Goal: Transaction & Acquisition: Purchase product/service

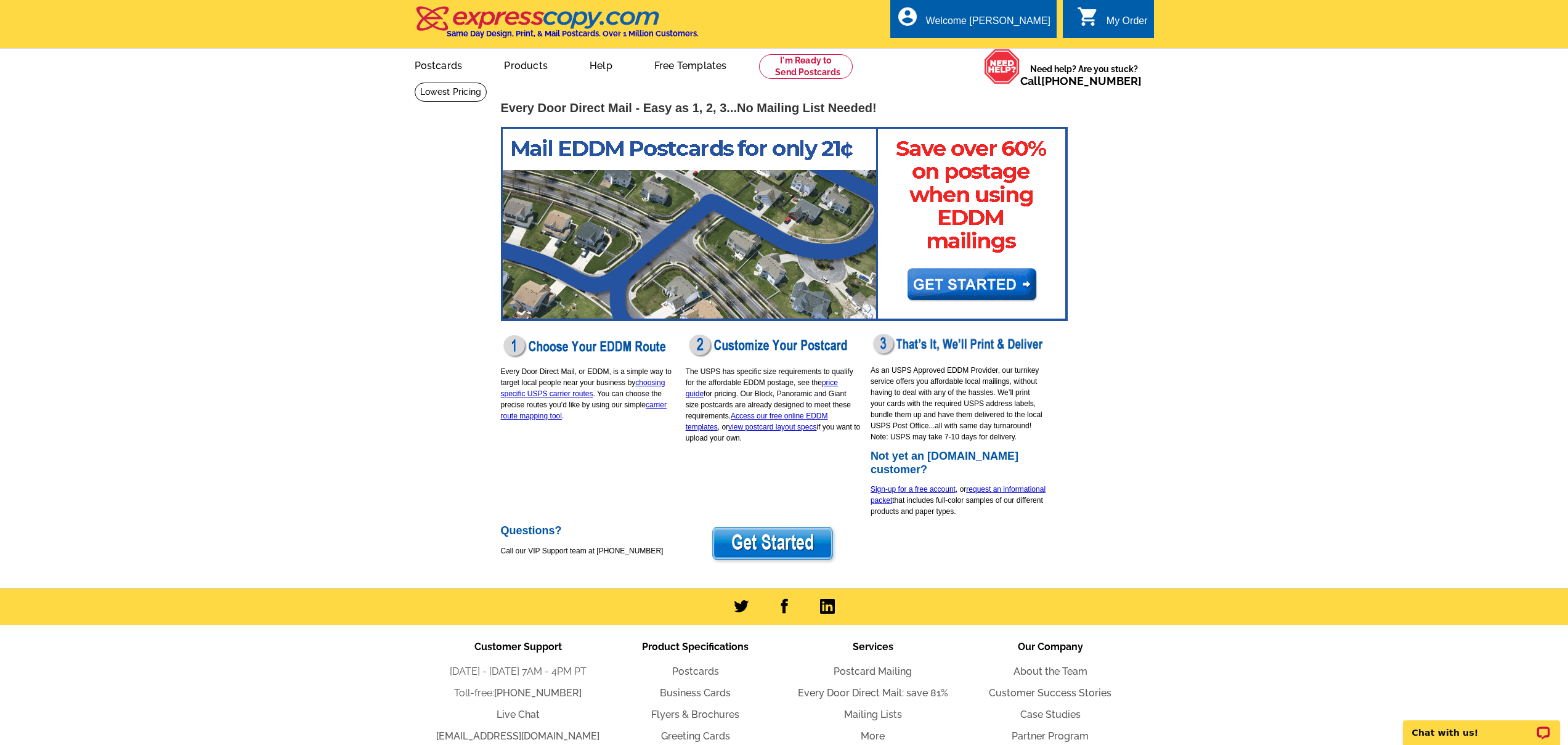
click at [774, 532] on img at bounding box center [773, 544] width 128 height 40
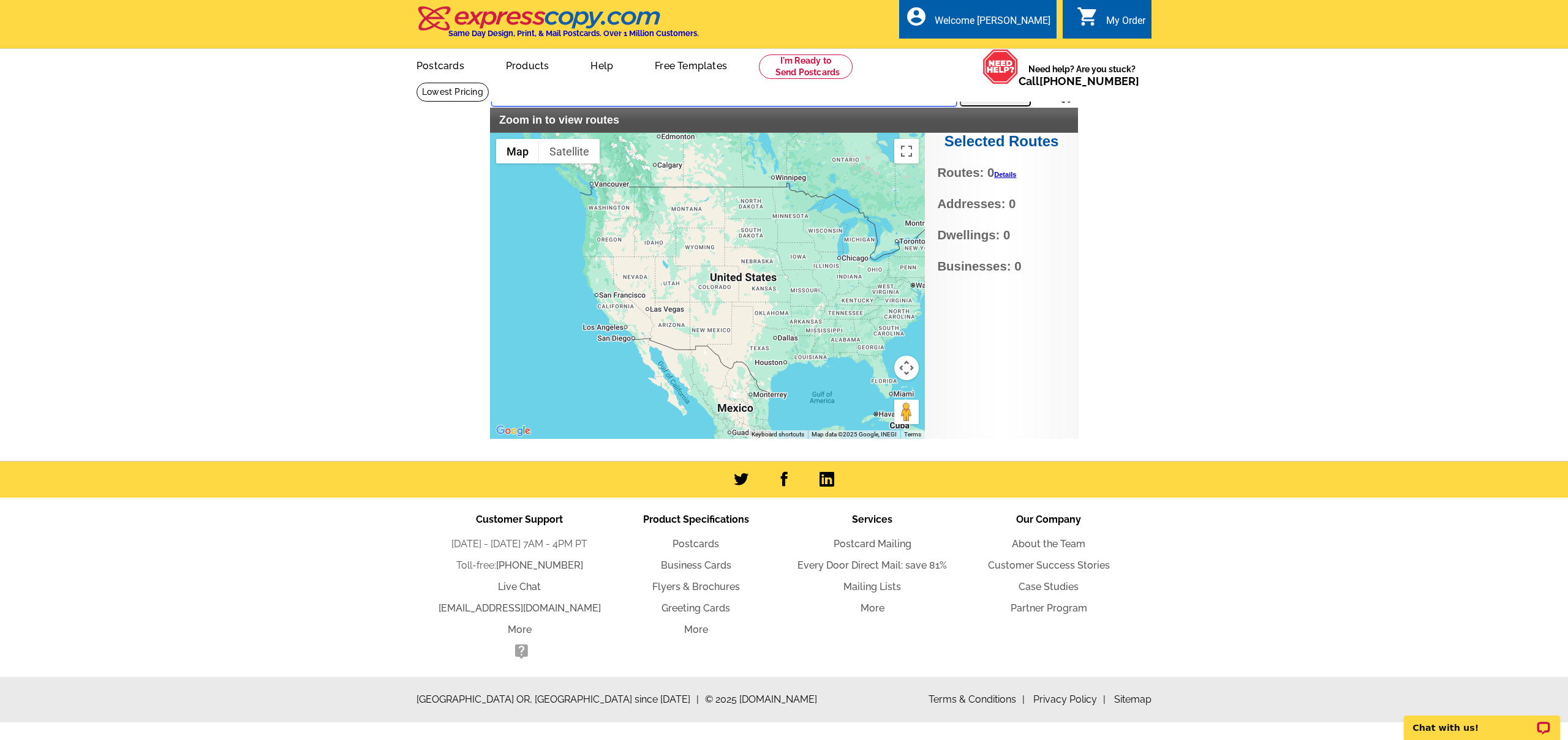
click at [681, 95] on input "text" at bounding box center [724, 95] width 466 height 22
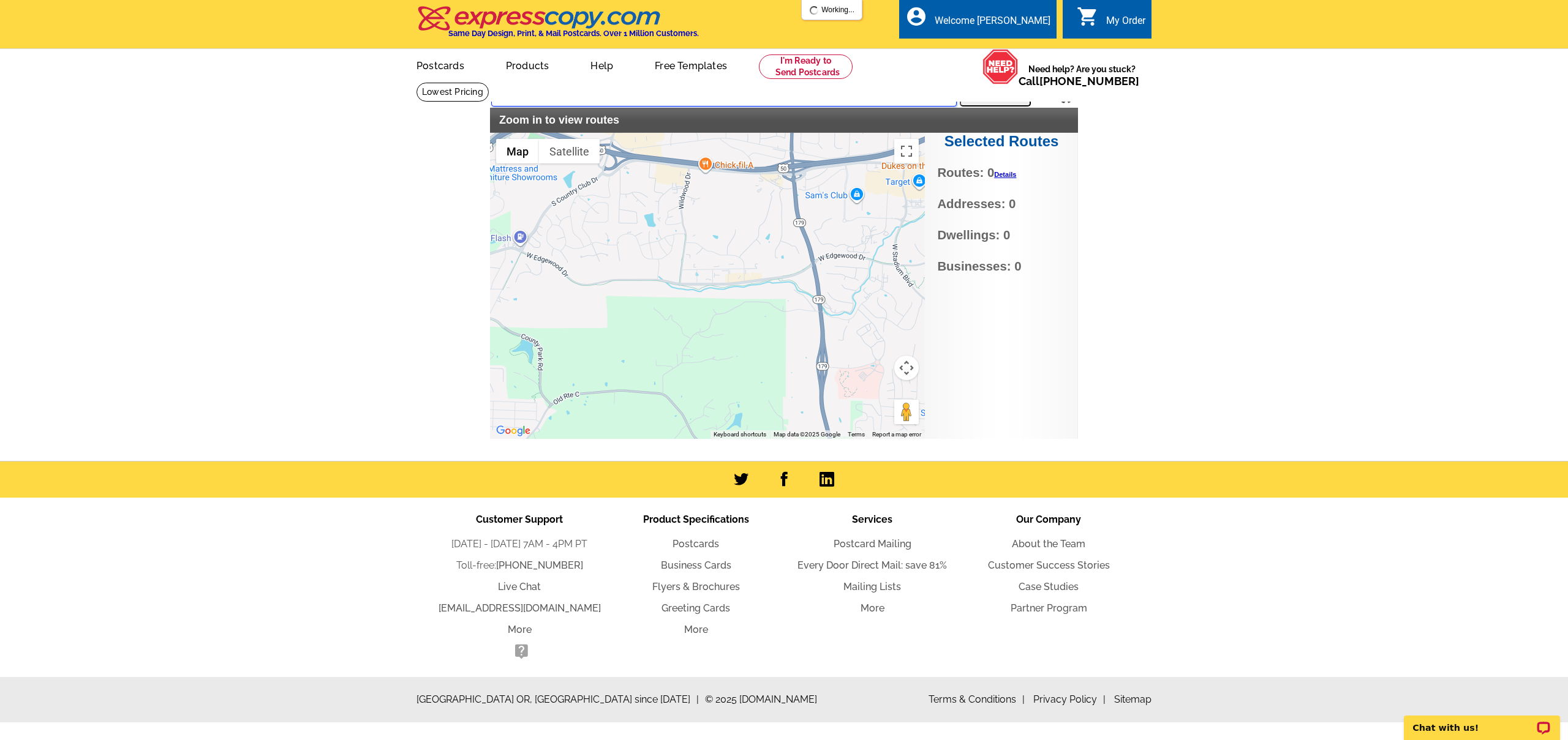
click at [752, 103] on input "3919 liverpool 65109" at bounding box center [724, 95] width 466 height 22
type input "[STREET_ADDRESS]"
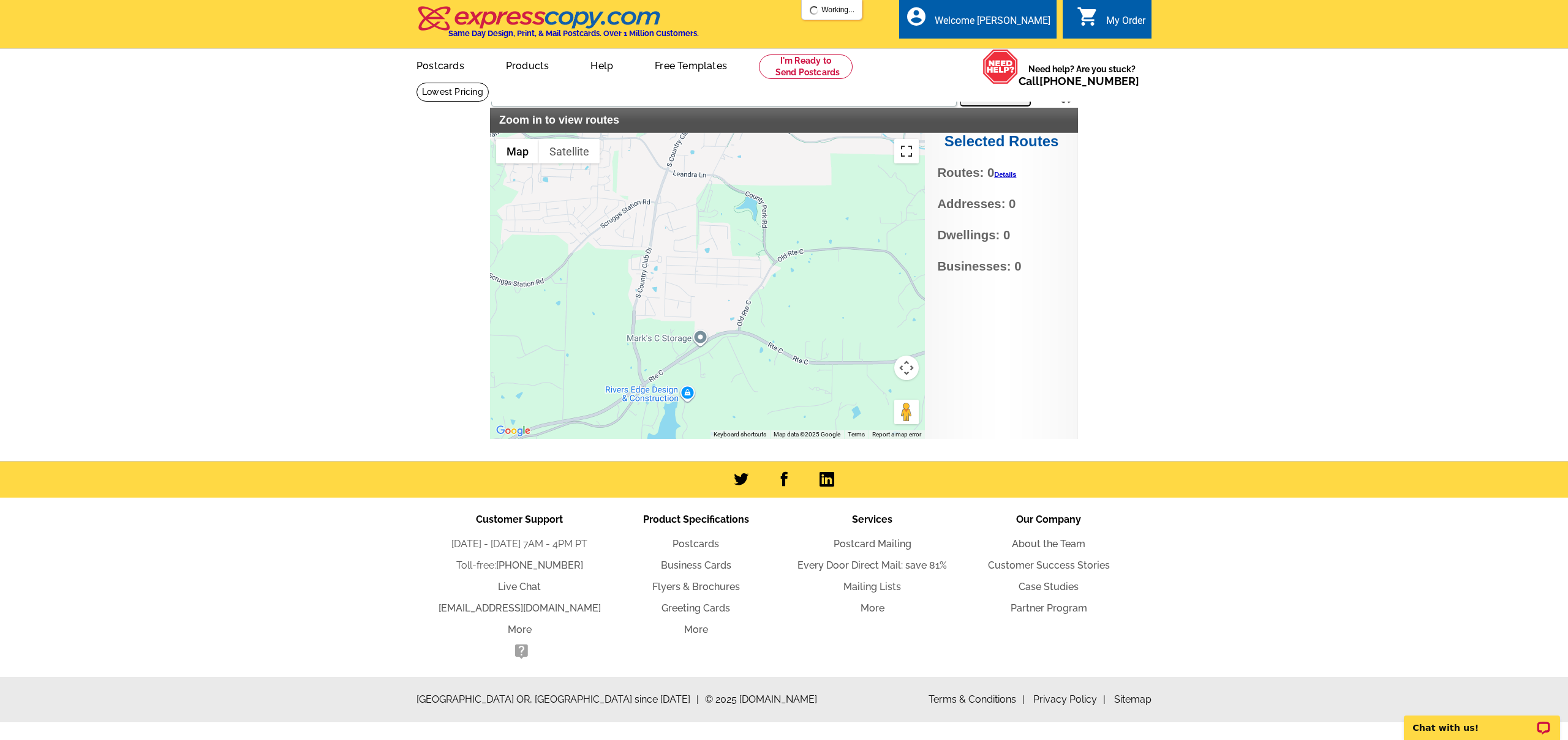
click at [908, 154] on button "Toggle fullscreen view" at bounding box center [906, 151] width 25 height 25
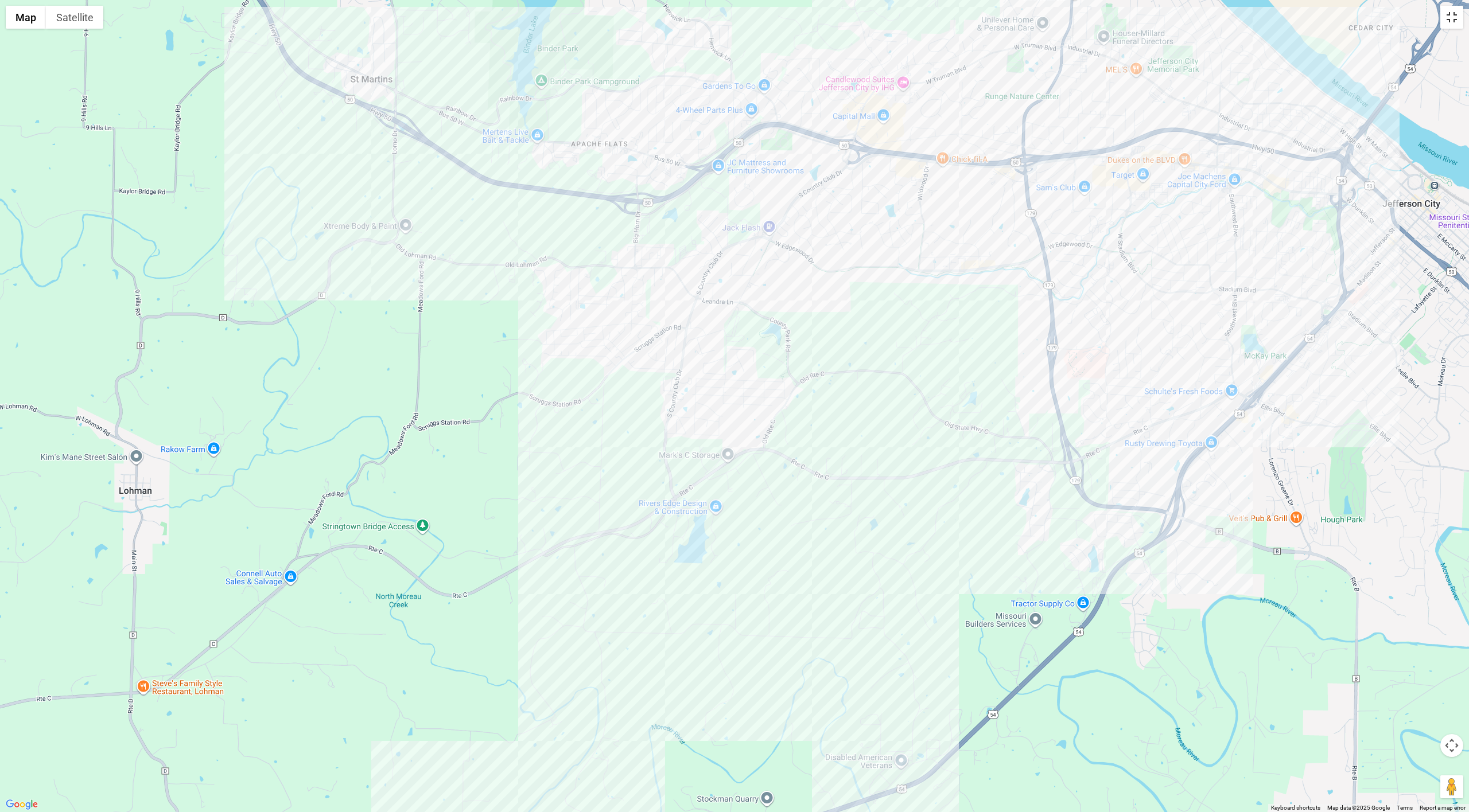
click at [1454, 26] on button "Toggle fullscreen view" at bounding box center [1452, 17] width 23 height 23
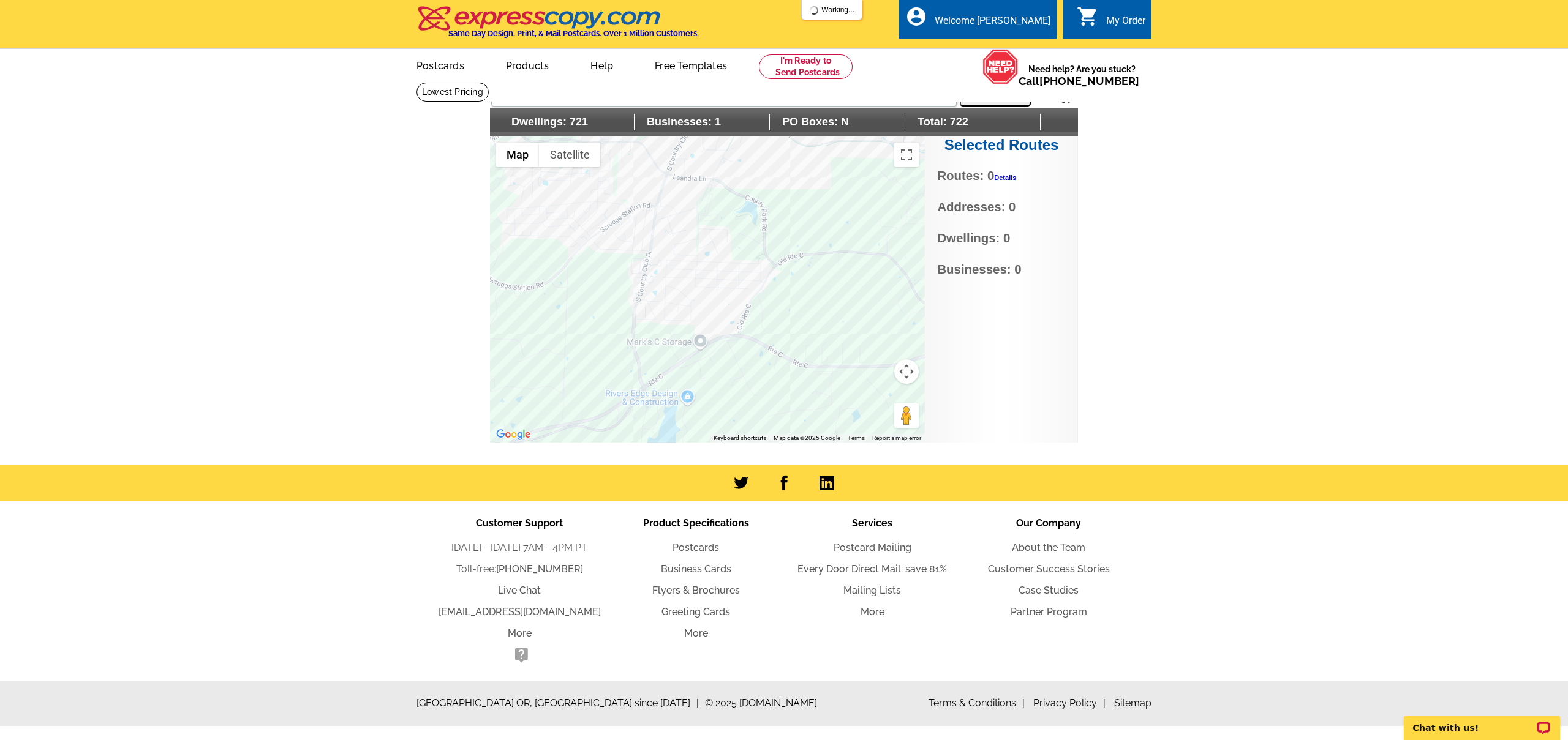
click at [720, 270] on div at bounding box center [707, 290] width 435 height 306
click at [1001, 242] on link "Details" at bounding box center [1005, 244] width 22 height 7
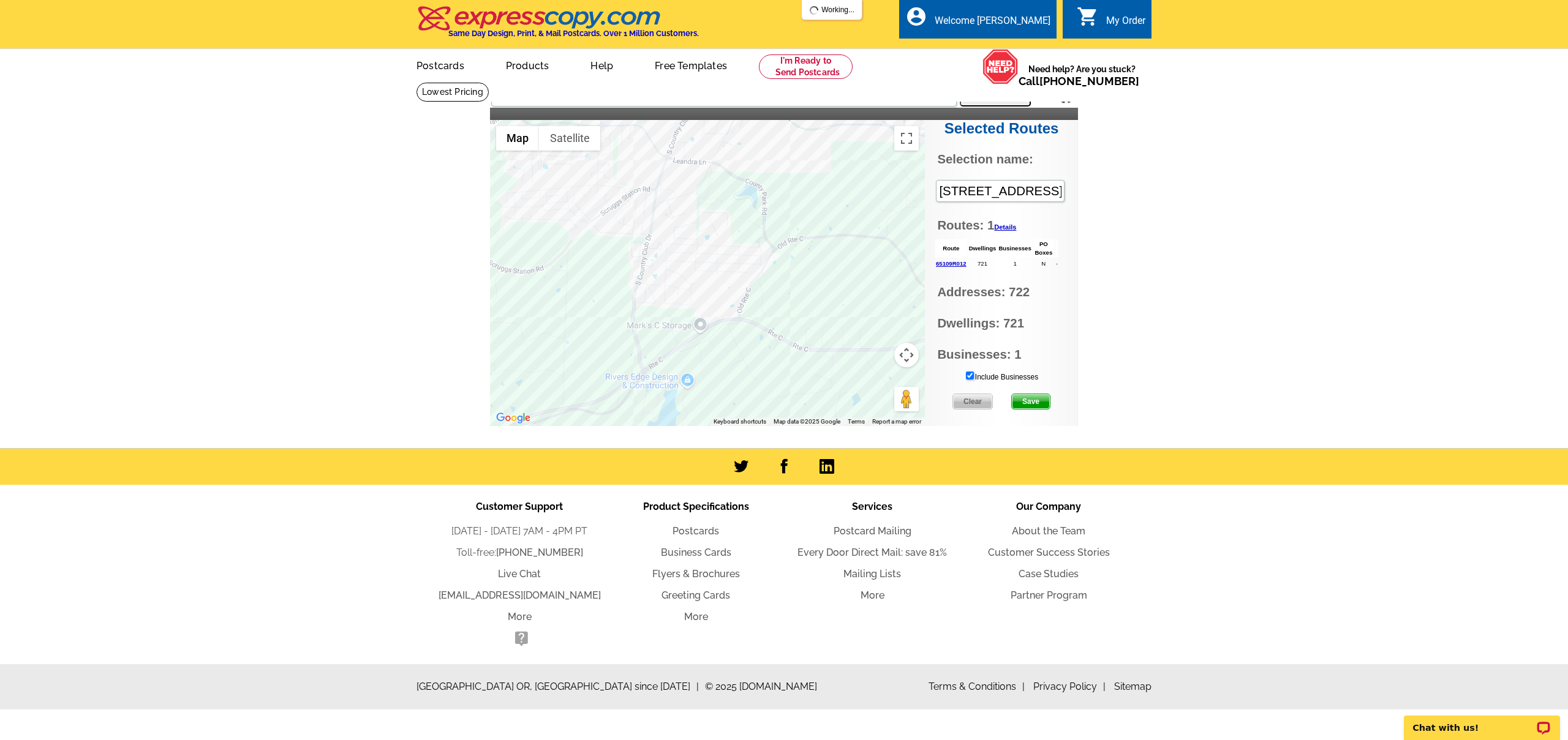
click at [969, 374] on input "Include Businesses" at bounding box center [970, 376] width 8 height 8
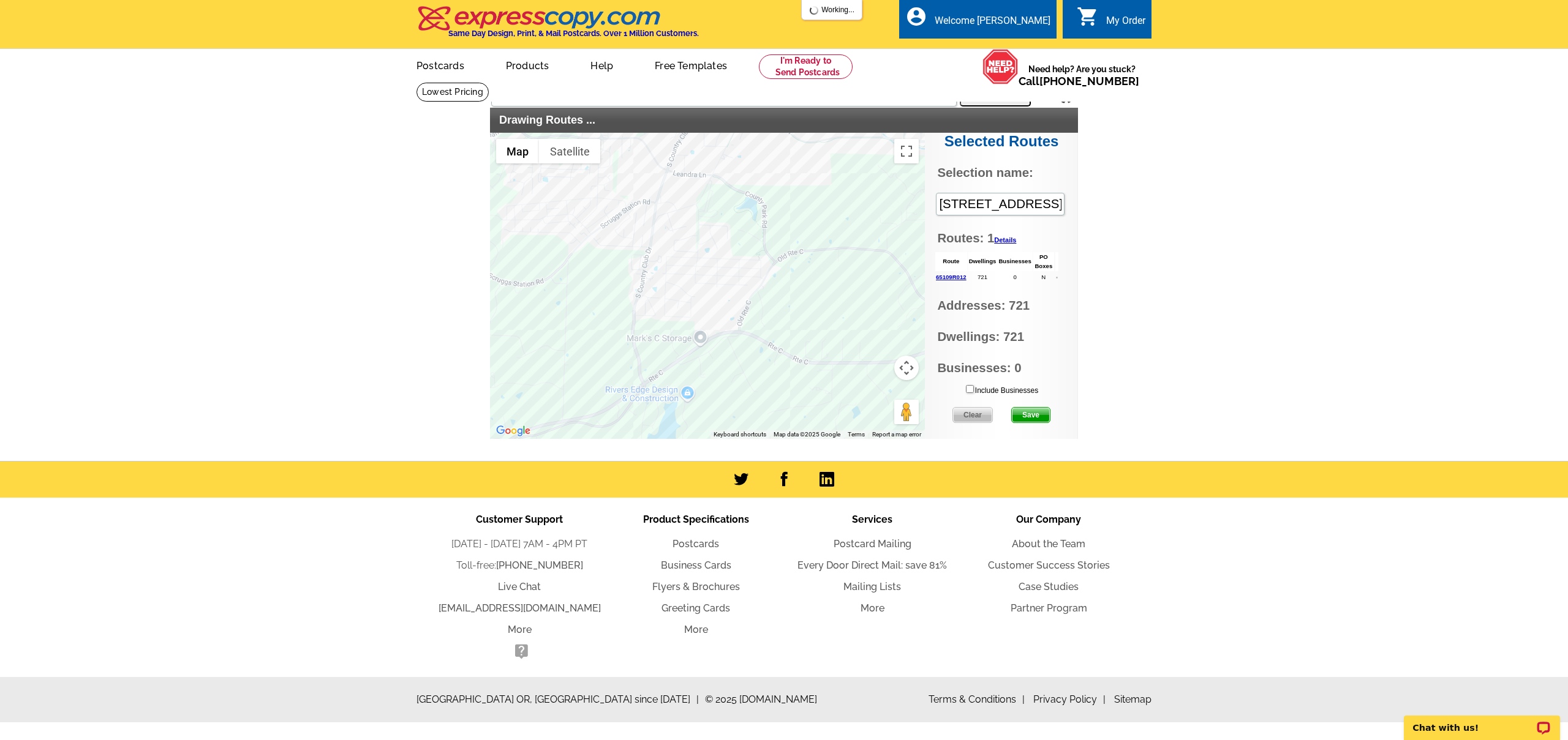
click at [1031, 403] on div "Include Businesses Clear Save" at bounding box center [1001, 407] width 153 height 46
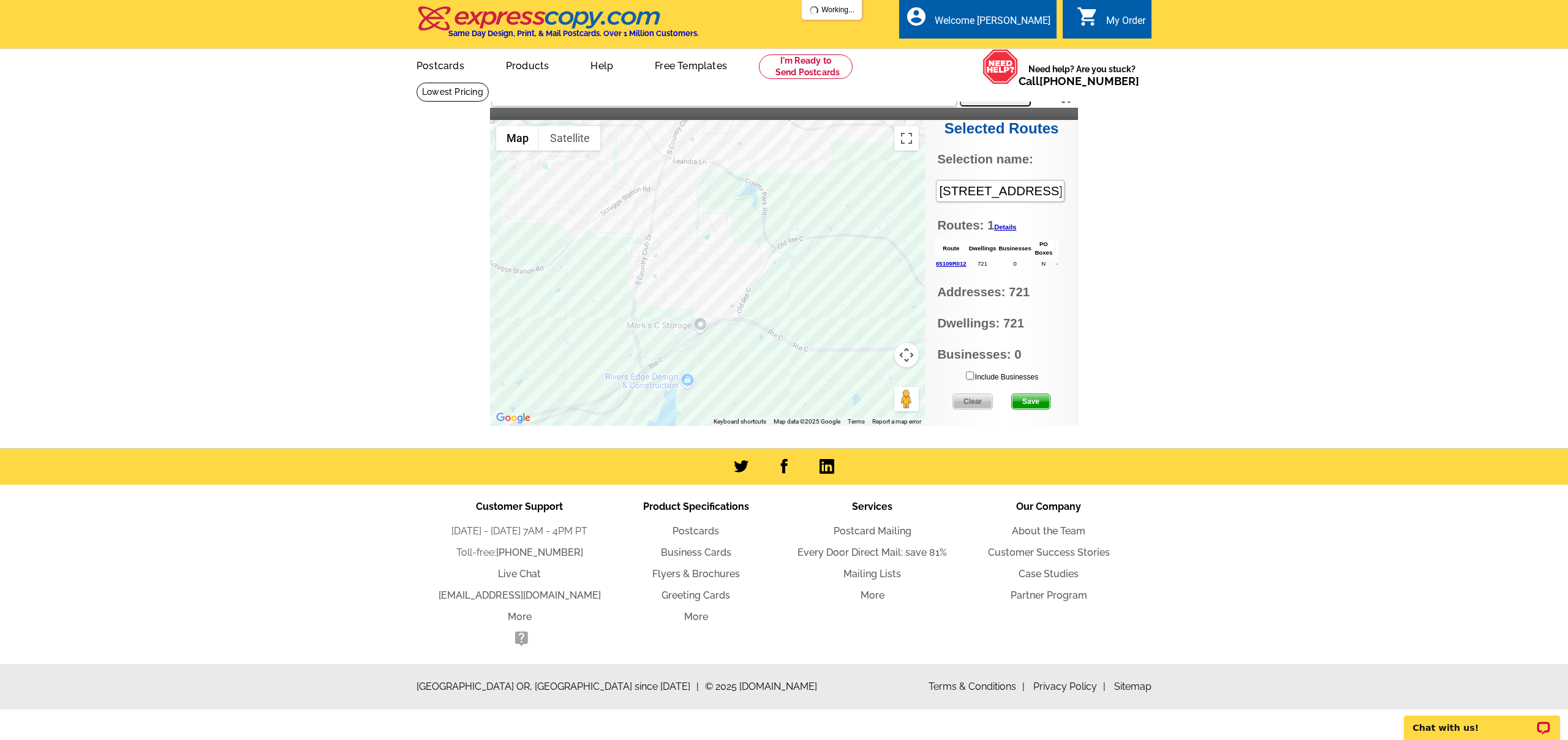
click at [1035, 401] on span "Save" at bounding box center [1031, 402] width 38 height 15
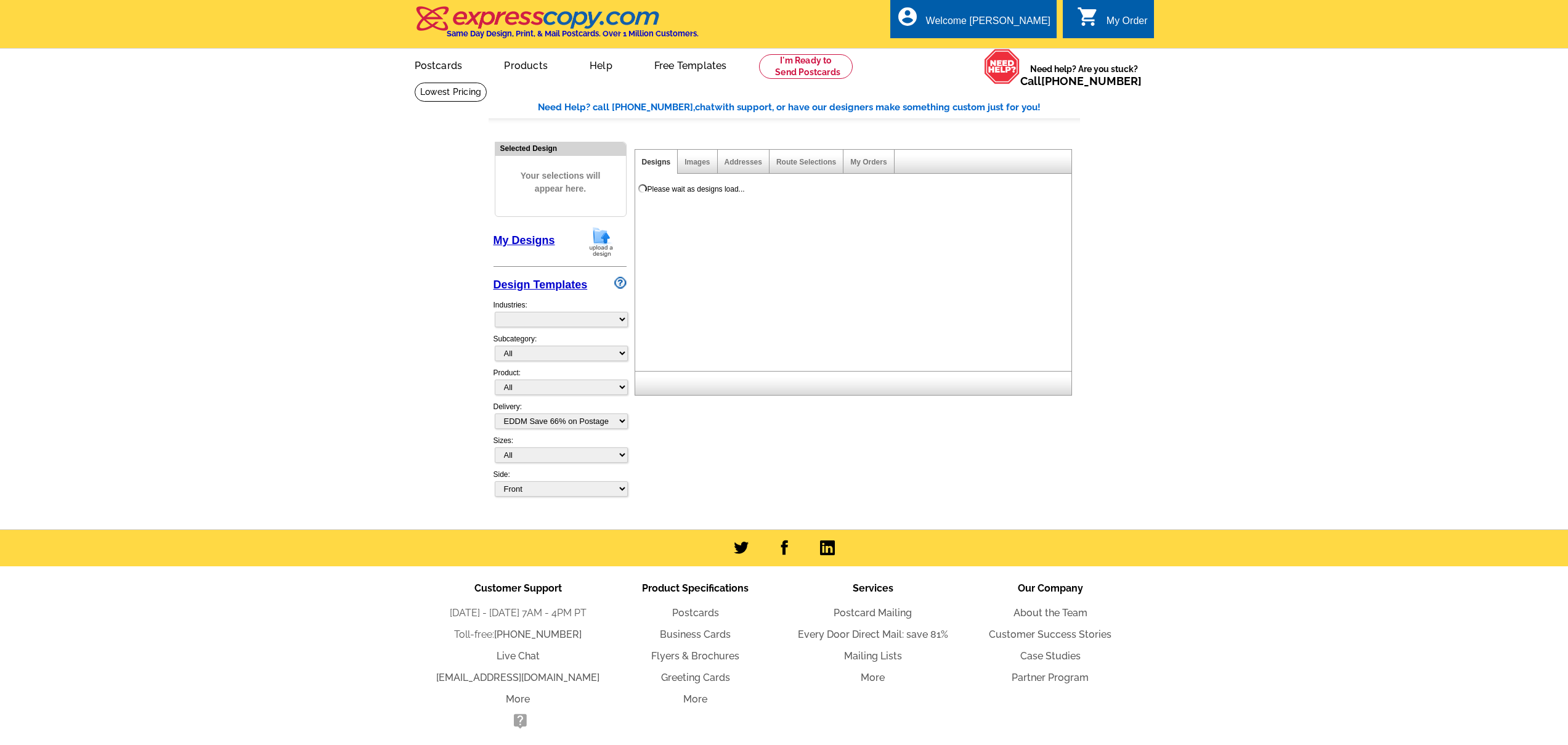
select select "4"
select select "785"
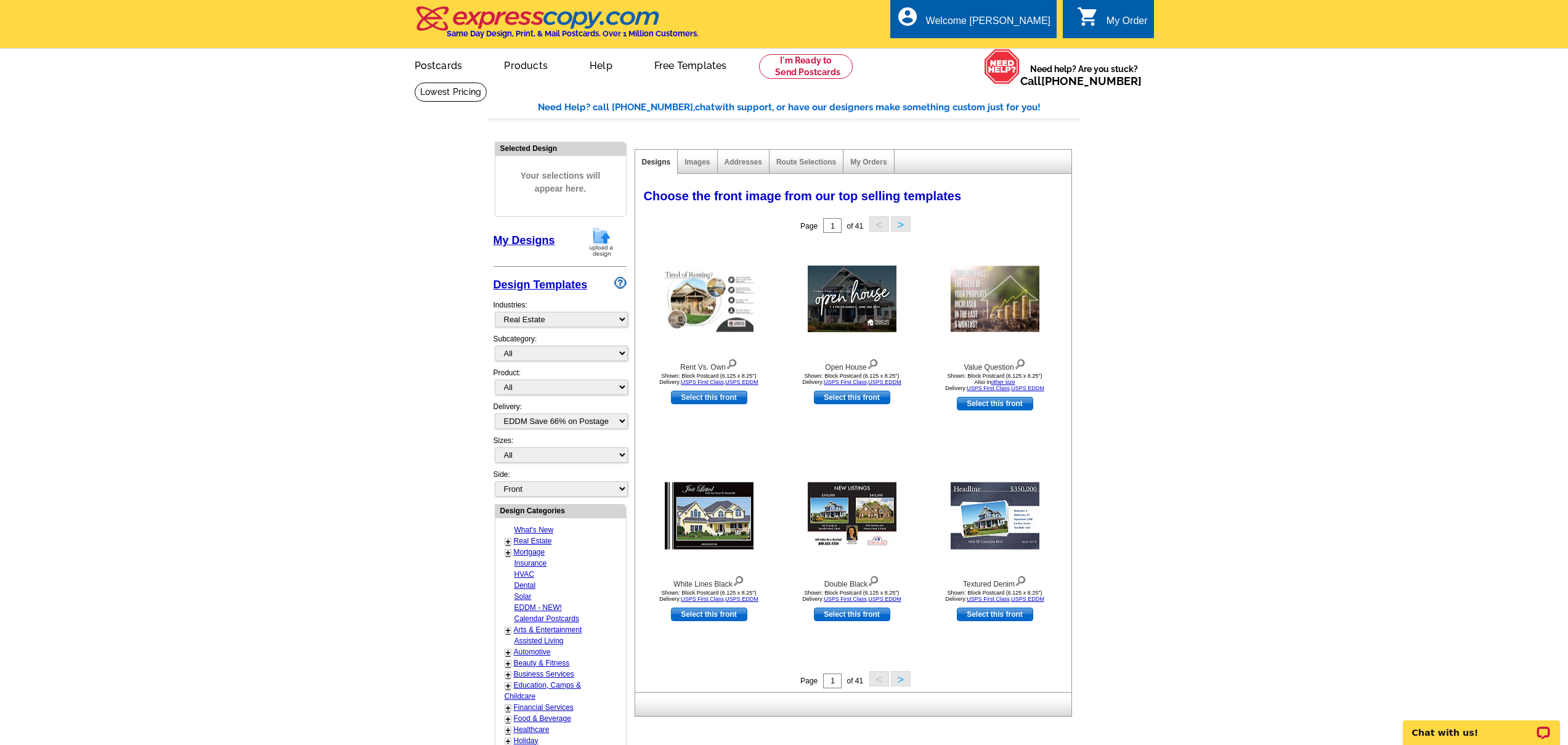
click at [541, 238] on link "My Designs" at bounding box center [524, 240] width 61 height 12
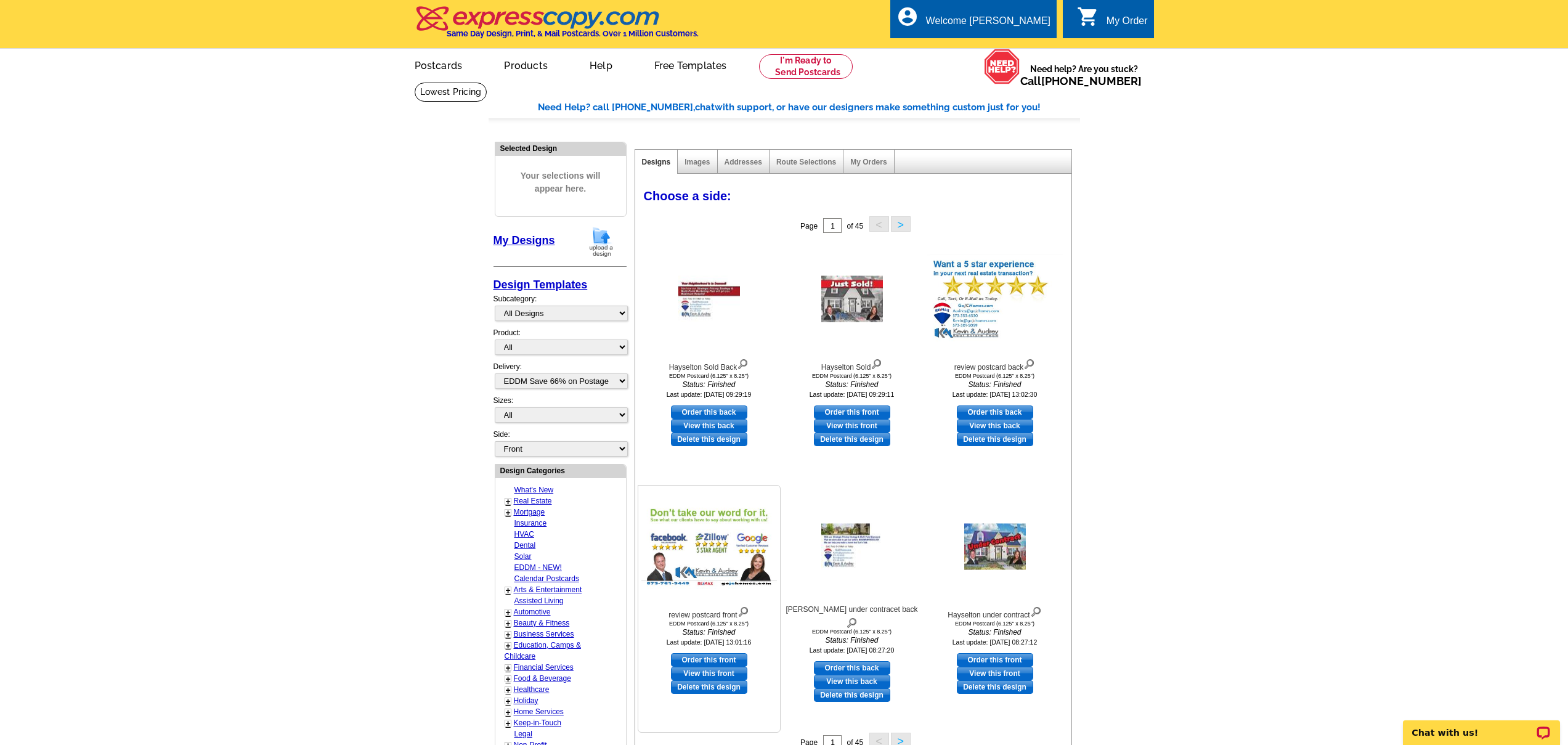
click at [749, 513] on img at bounding box center [709, 546] width 136 height 88
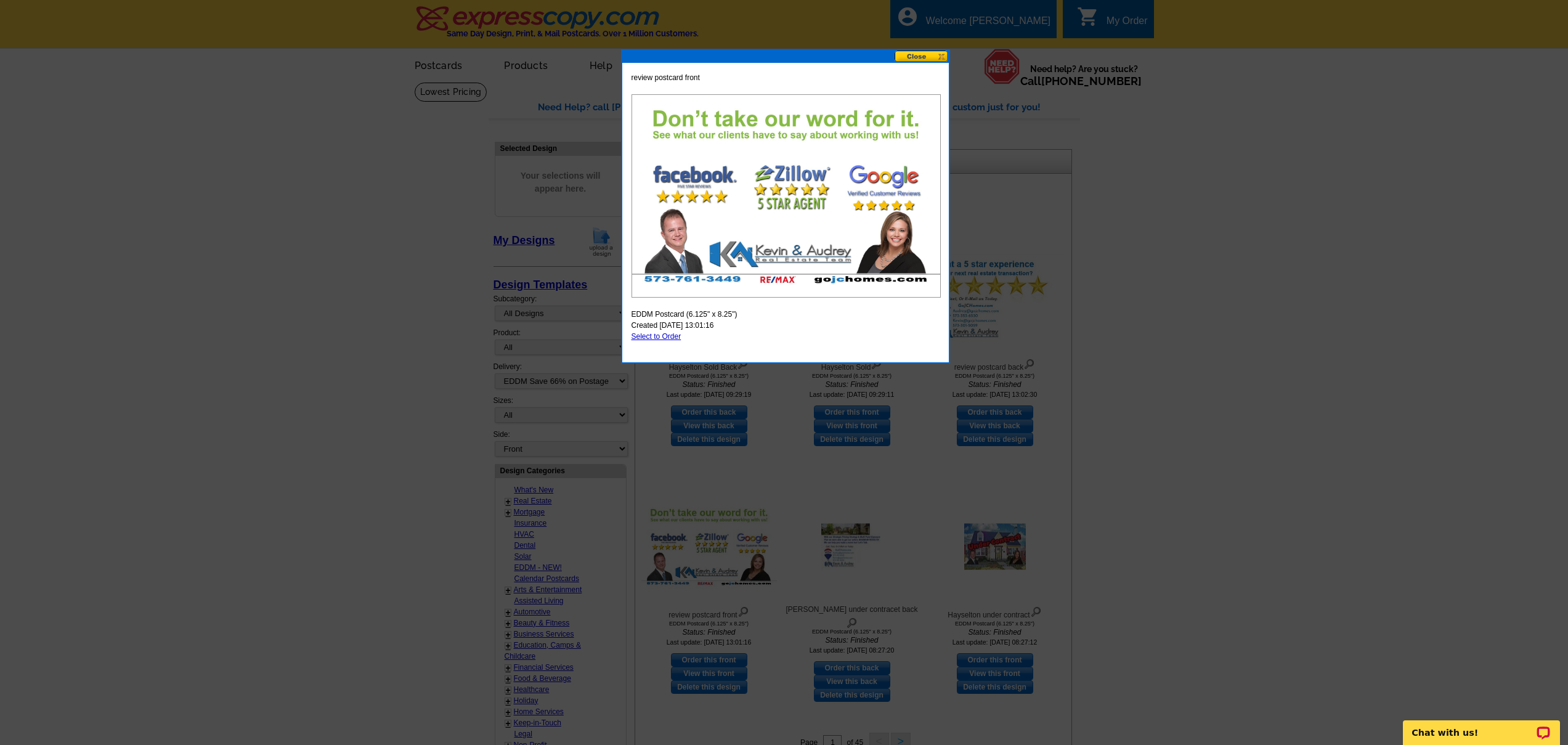
click at [657, 336] on link "Select to Order" at bounding box center [656, 336] width 50 height 9
select select "14"
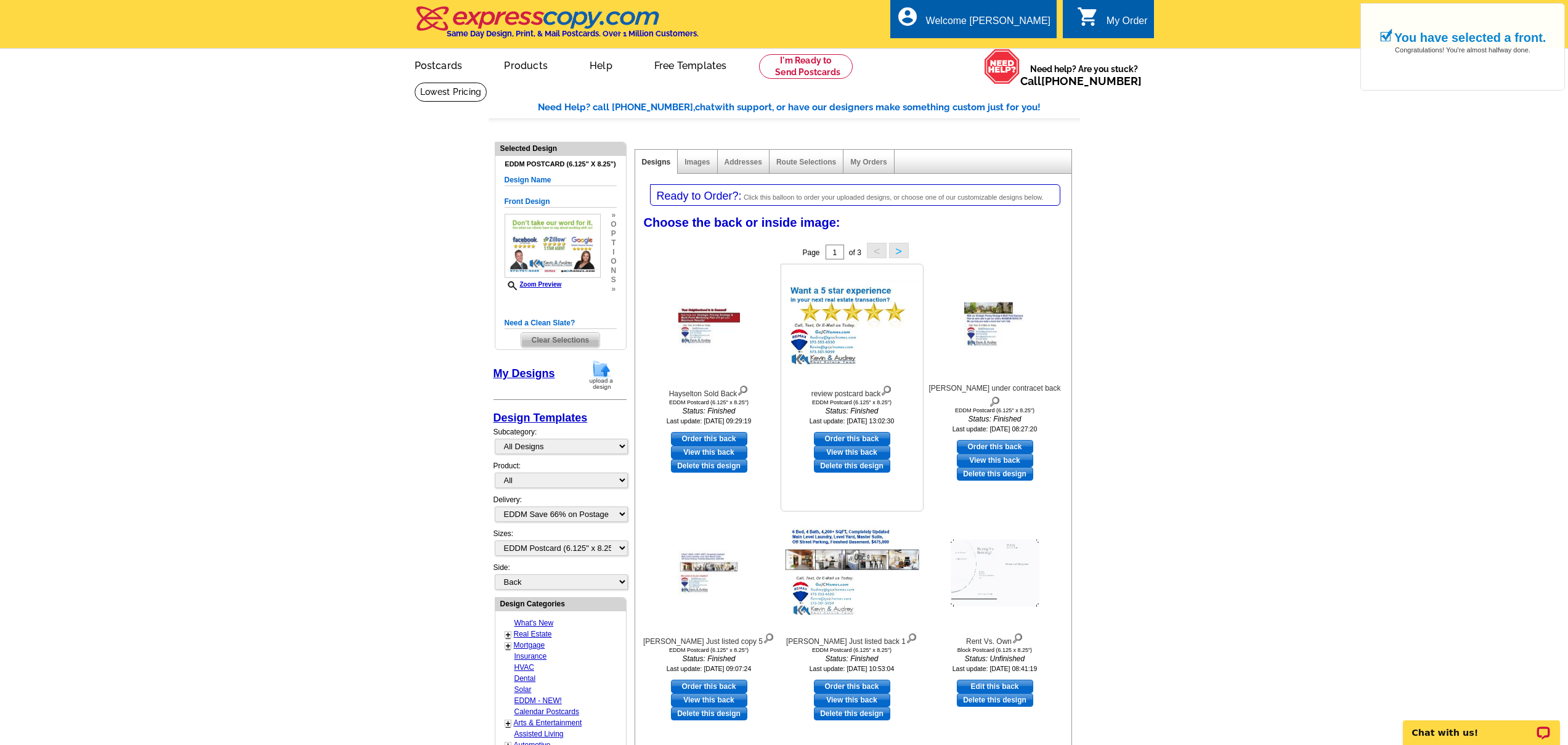
click at [855, 340] on img at bounding box center [852, 325] width 136 height 88
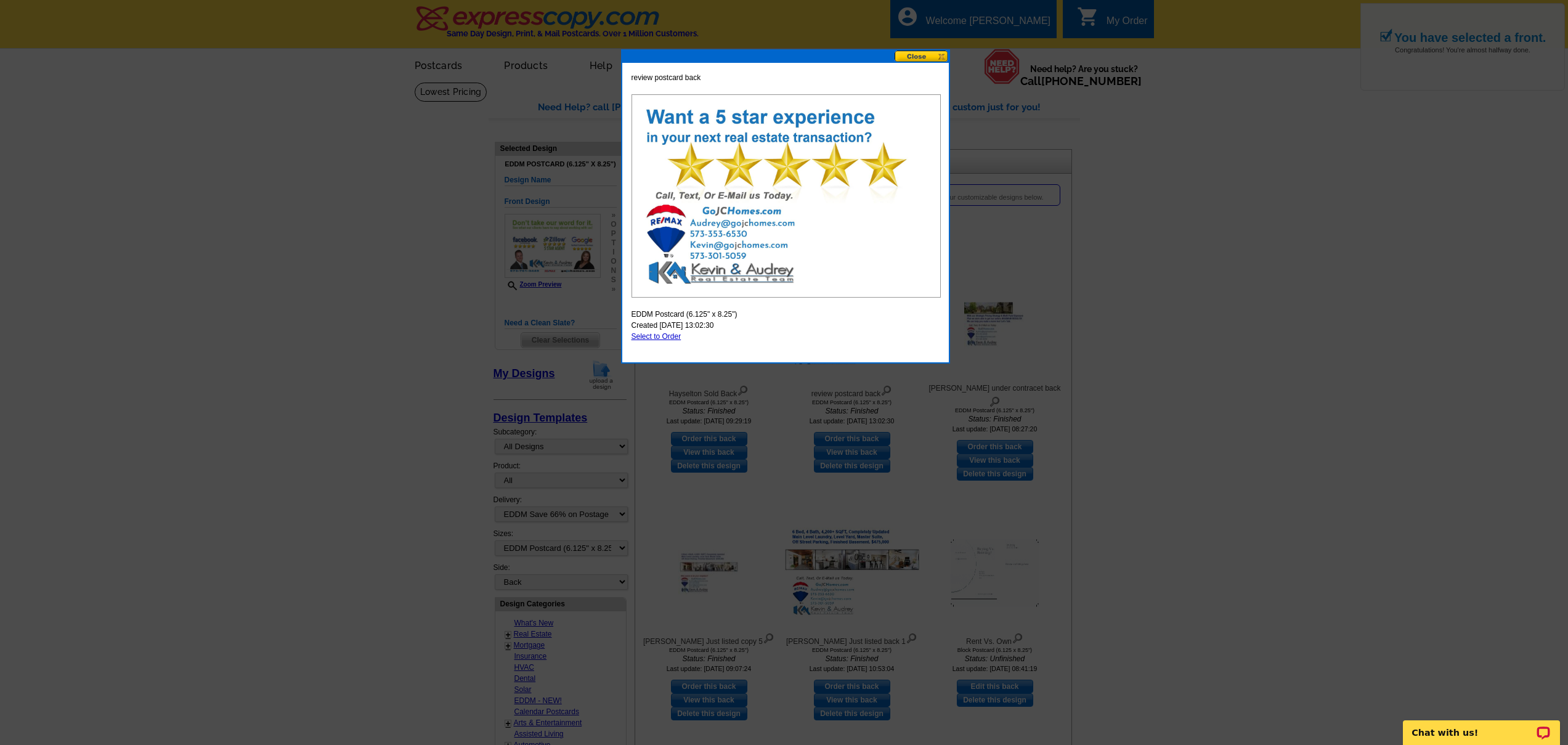
click at [661, 338] on link "Select to Order" at bounding box center [656, 336] width 50 height 9
select select "front"
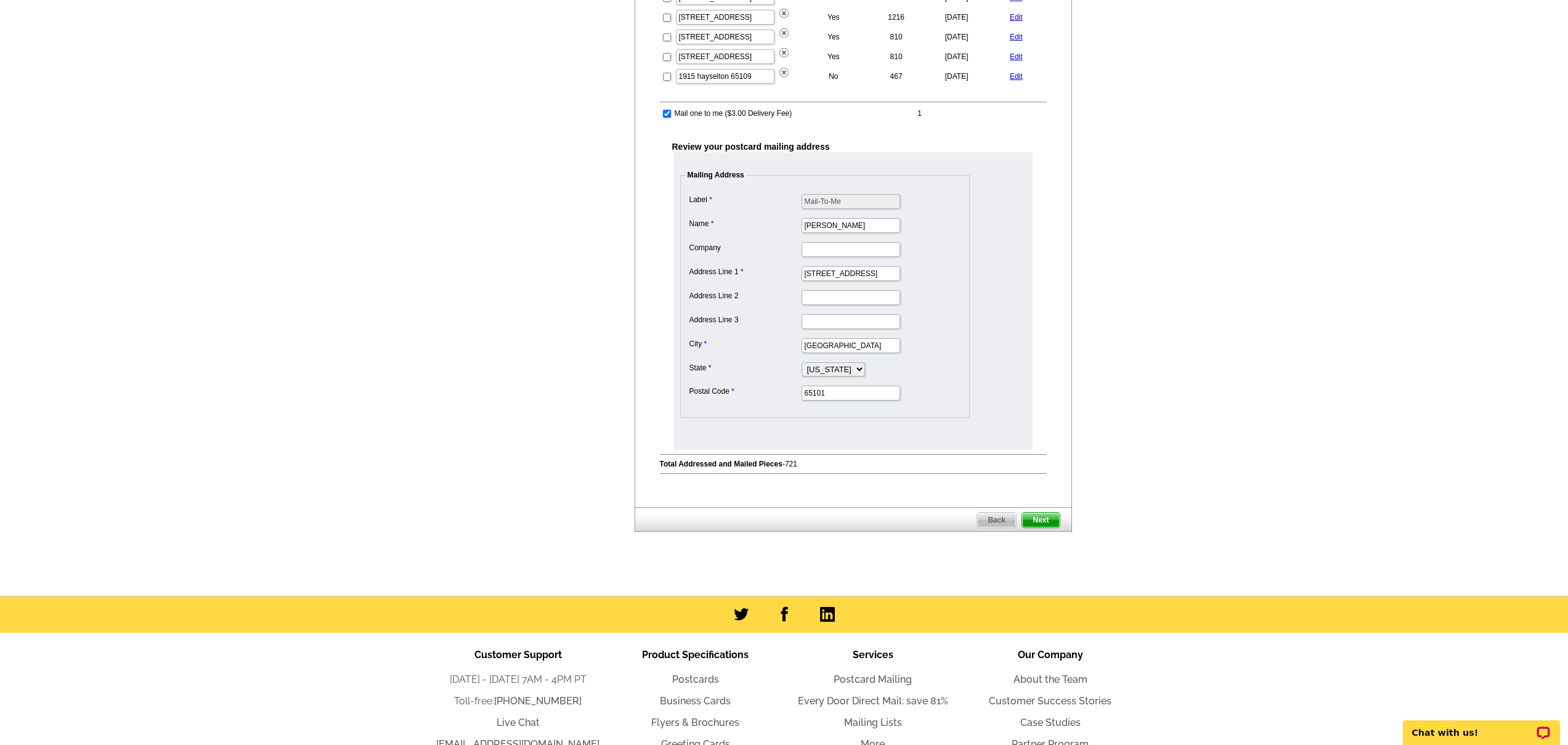
scroll to position [505, 0]
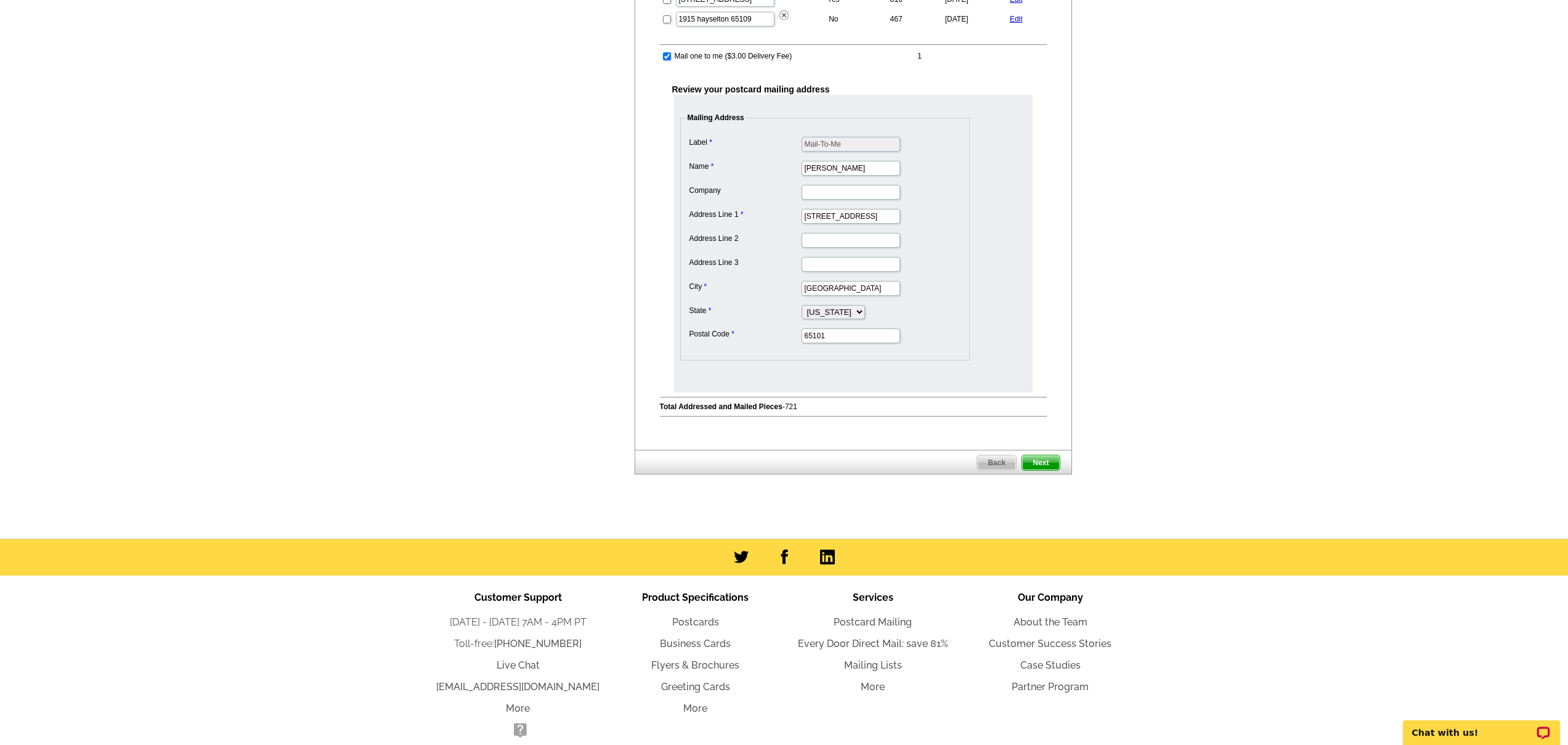
drag, startPoint x: 1047, startPoint y: 451, endPoint x: 1048, endPoint y: 457, distance: 6.1
click at [1047, 452] on div "Back Next" at bounding box center [853, 462] width 437 height 25
click at [1048, 457] on span "Next" at bounding box center [1040, 463] width 37 height 15
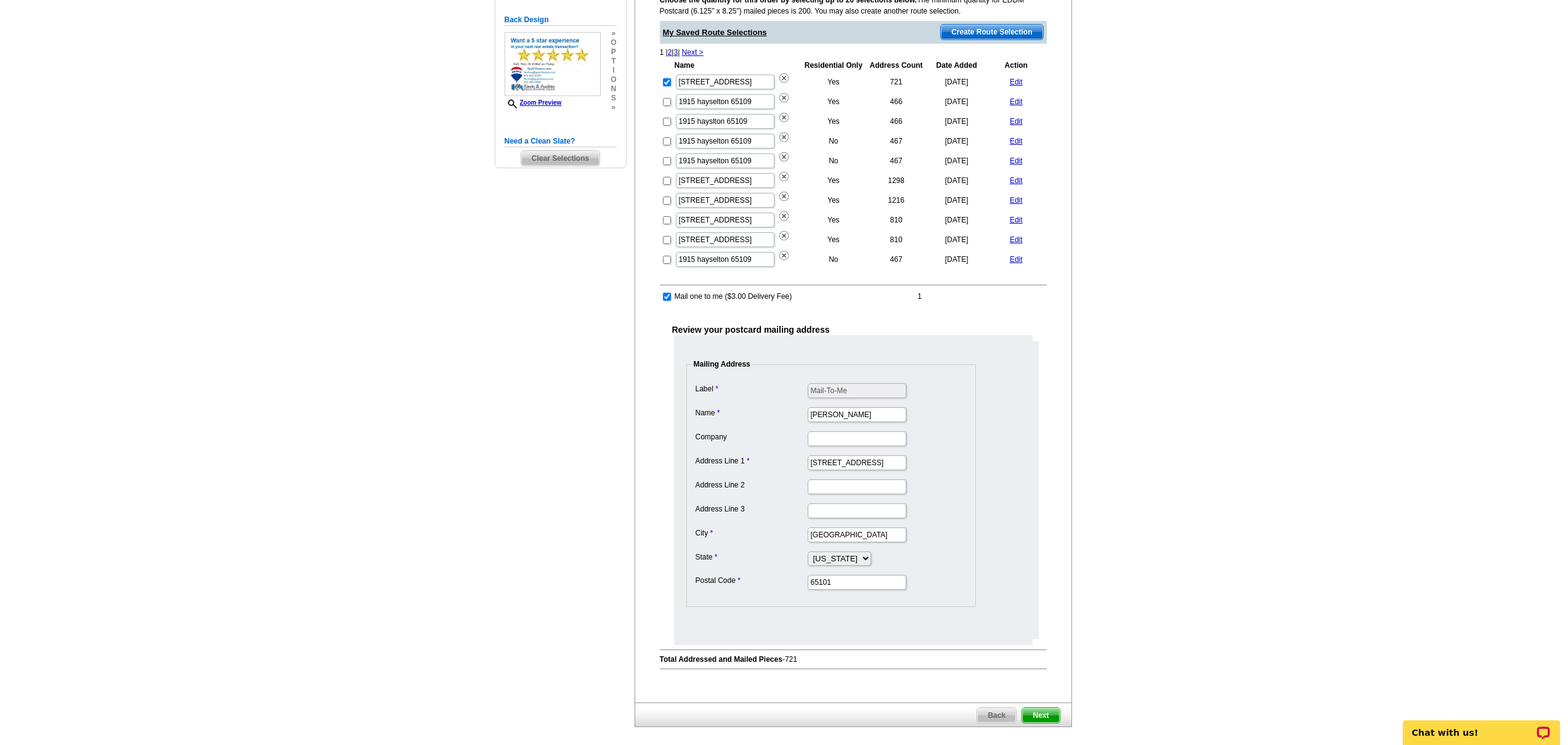
scroll to position [46, 0]
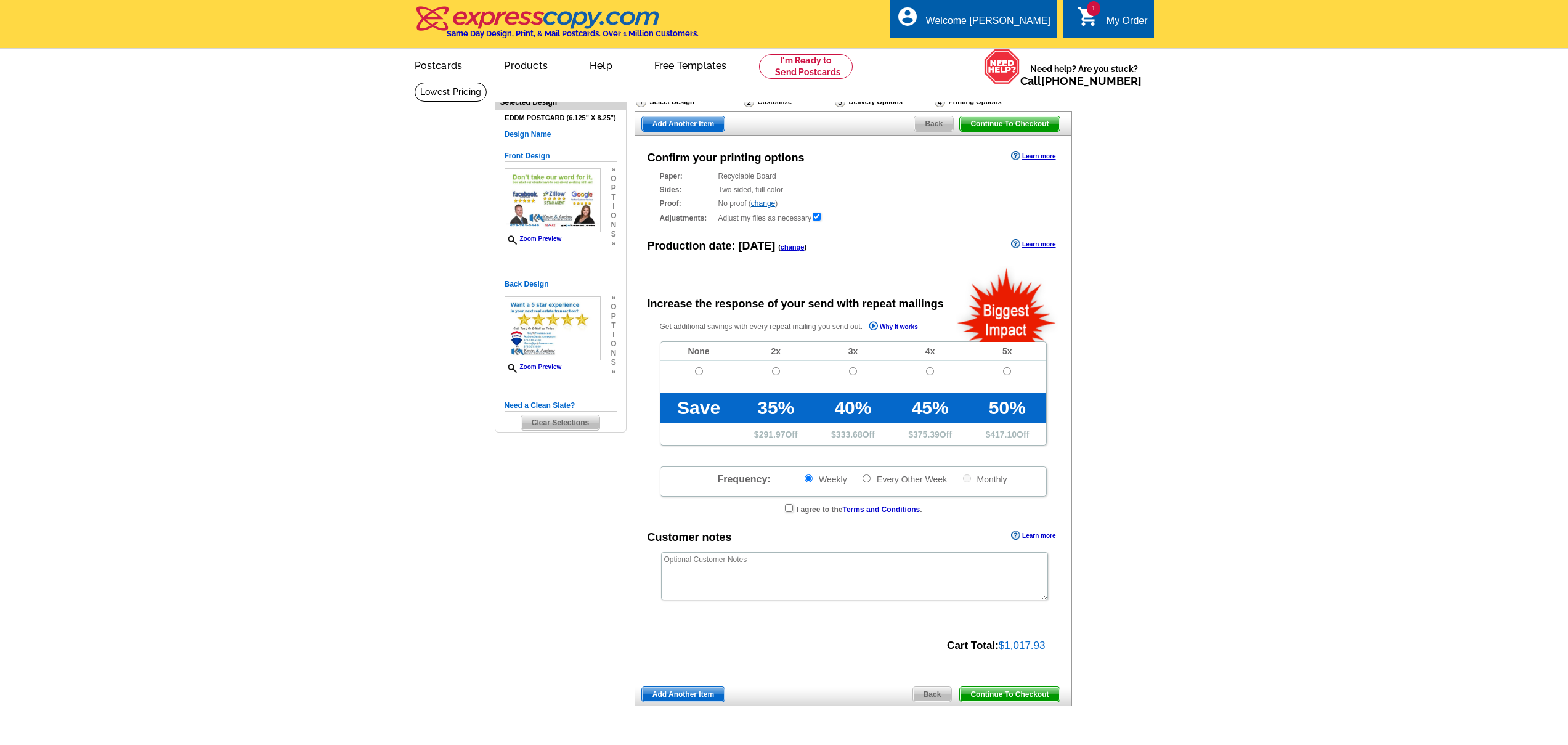
radio input "false"
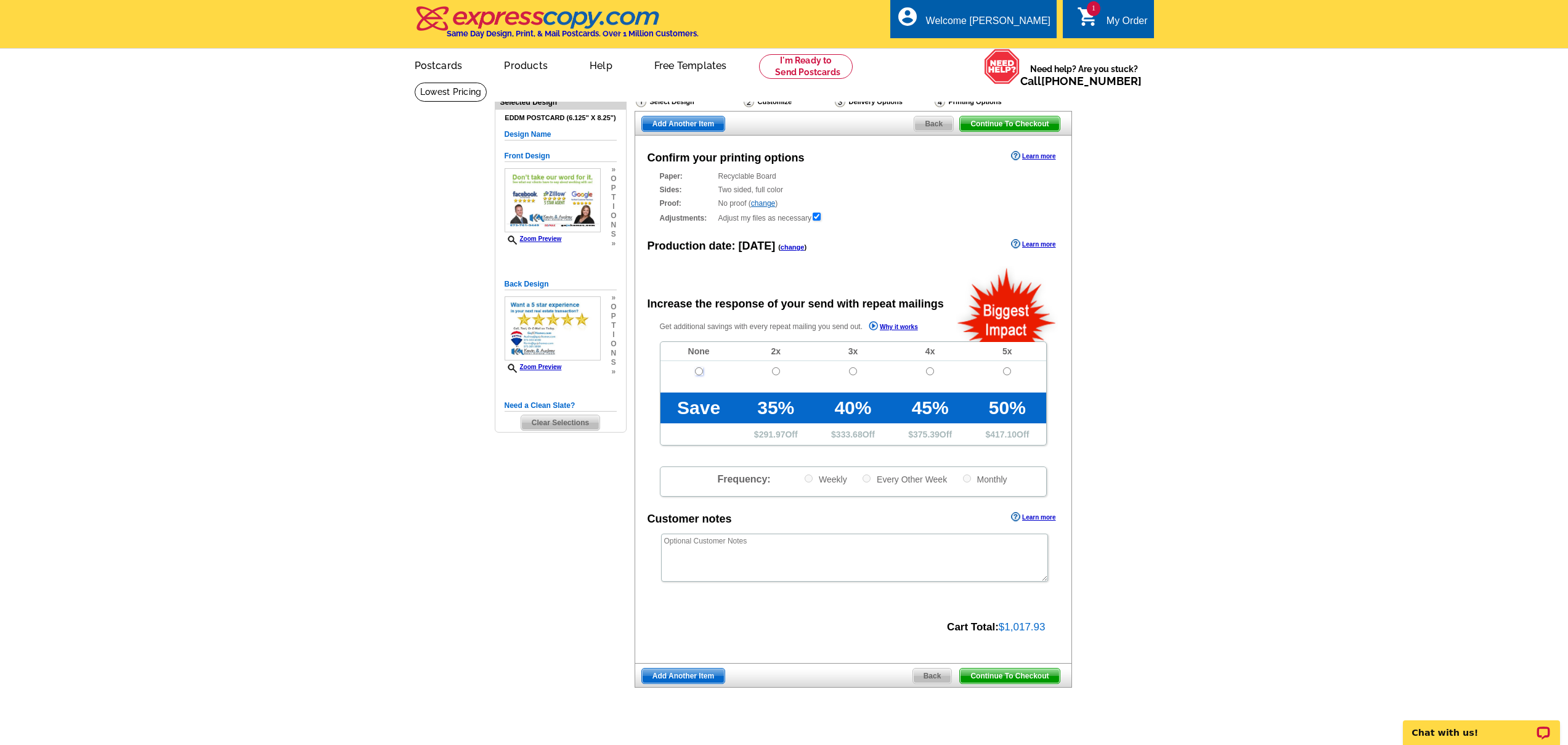
click at [699, 367] on input "radio" at bounding box center [699, 371] width 8 height 8
radio input "true"
click at [994, 679] on span "Continue To Checkout" at bounding box center [1009, 676] width 99 height 15
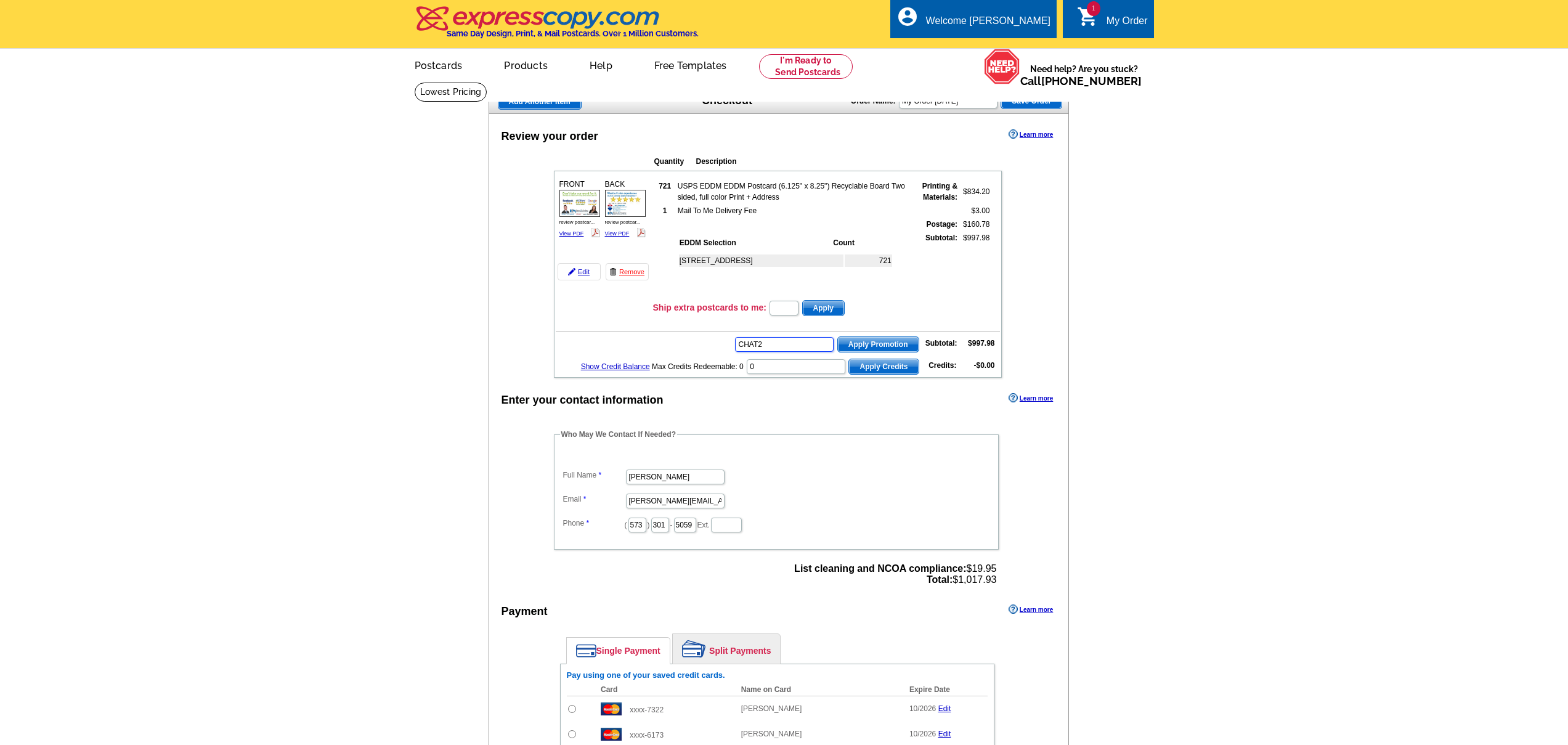
type input "CHAT20"
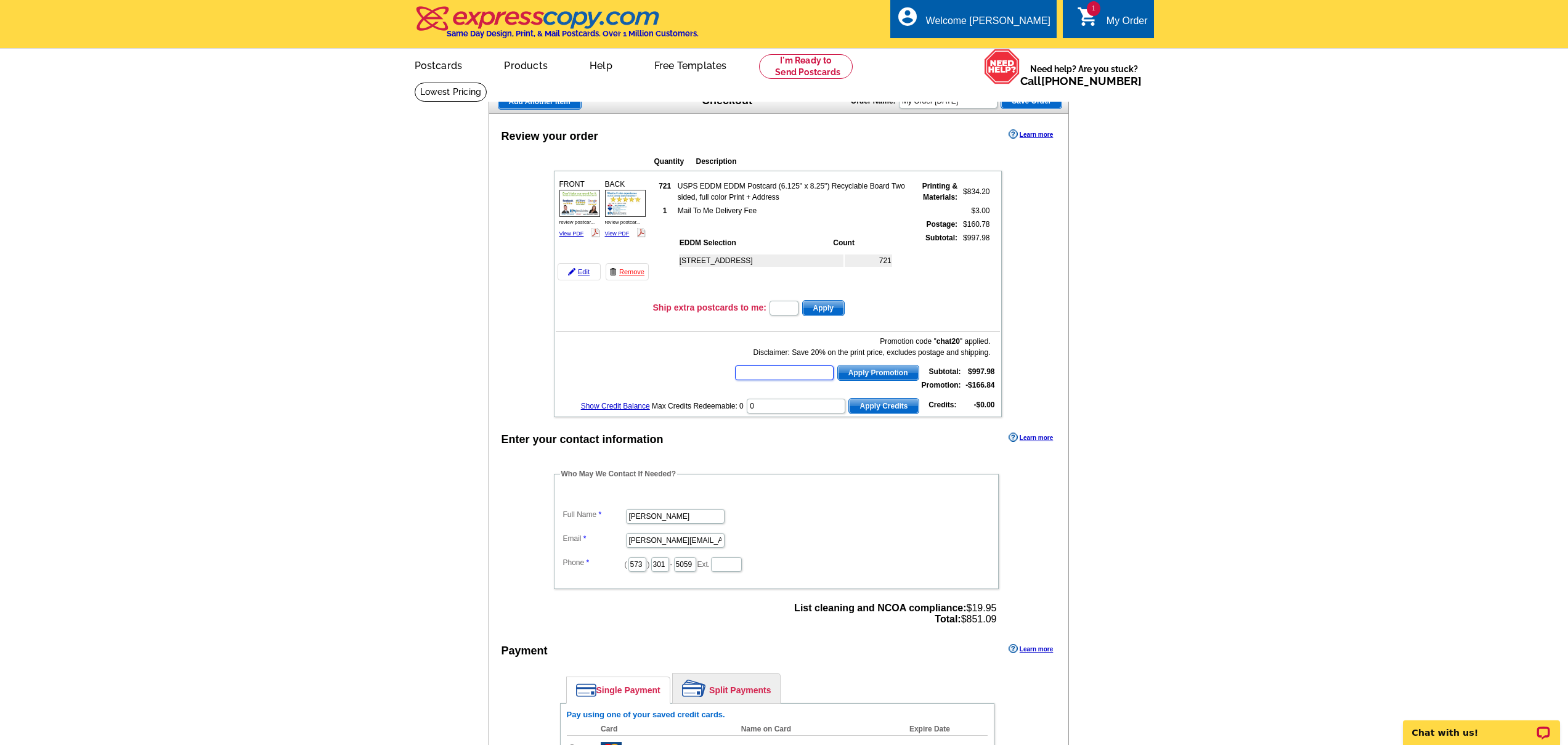
click at [821, 369] on input "text" at bounding box center [784, 373] width 99 height 15
type input "hurry40"
click at [862, 378] on span "Apply Promotion" at bounding box center [878, 373] width 81 height 15
